Goal: Task Accomplishment & Management: Complete application form

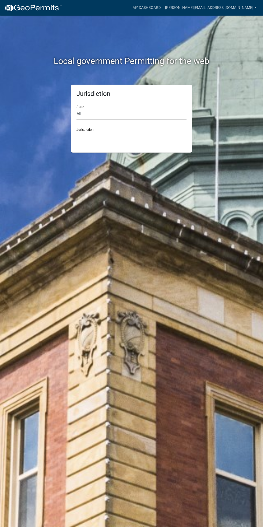
click at [113, 109] on select "All Colorado Georgia Indiana Iowa Kansas Minnesota Ohio South Carolina Wisconsin" at bounding box center [131, 113] width 110 height 11
select select "[US_STATE]"
click at [76, 108] on select "All Colorado Georgia Indiana Iowa Kansas Minnesota Ohio South Carolina Wisconsin" at bounding box center [131, 113] width 110 height 11
click at [115, 136] on select "Boone County, Iowa Butler County, Iowa Cerro Gordo County, Iowa City of Harlan,…" at bounding box center [131, 136] width 110 height 11
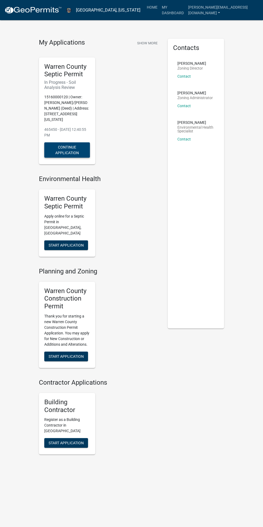
click at [75, 154] on button "Continue Application" at bounding box center [67, 149] width 46 height 15
